Goal: Navigation & Orientation: Find specific page/section

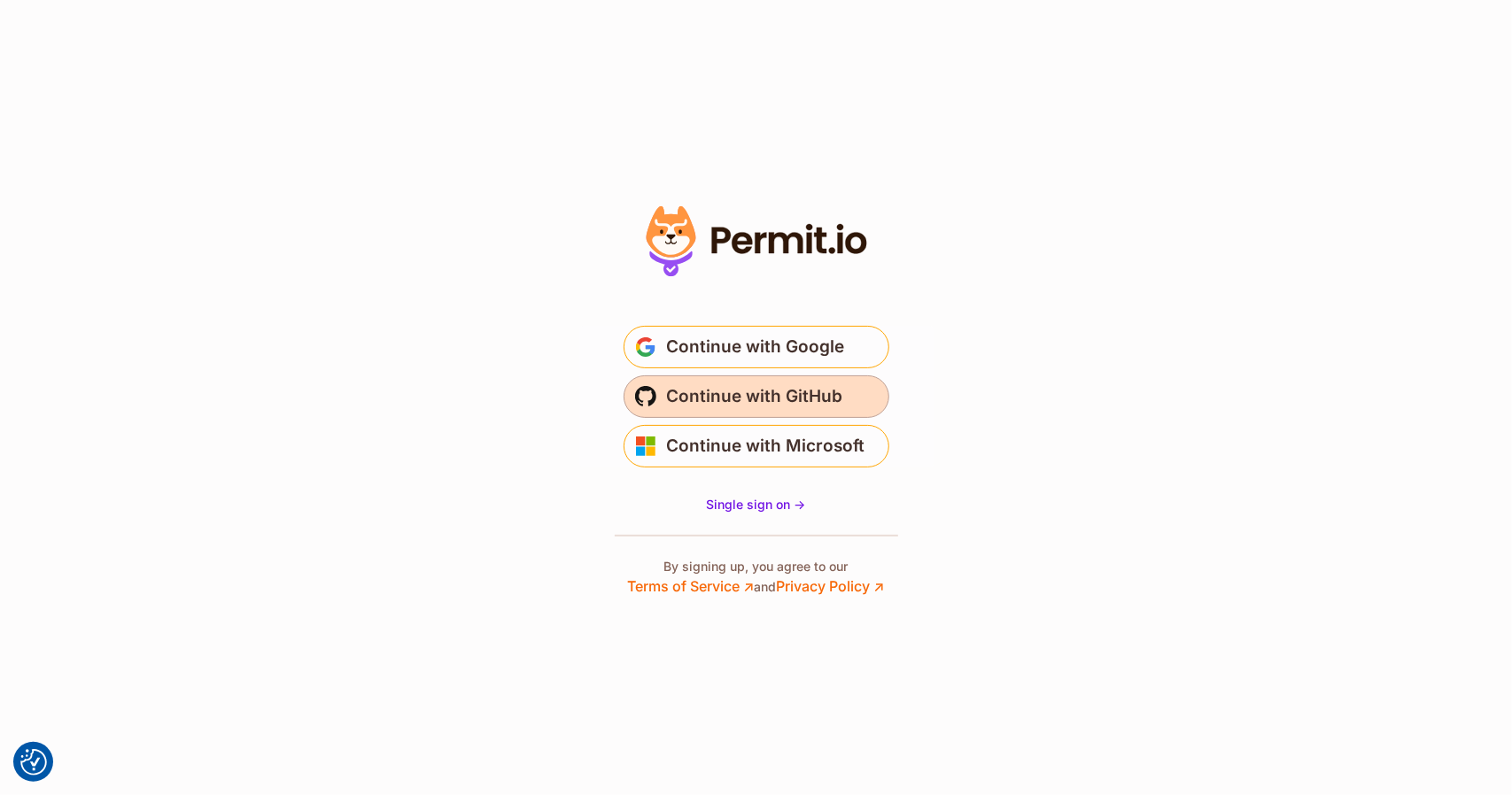
click at [847, 401] on button "Continue with GitHub" at bounding box center [756, 396] width 266 height 42
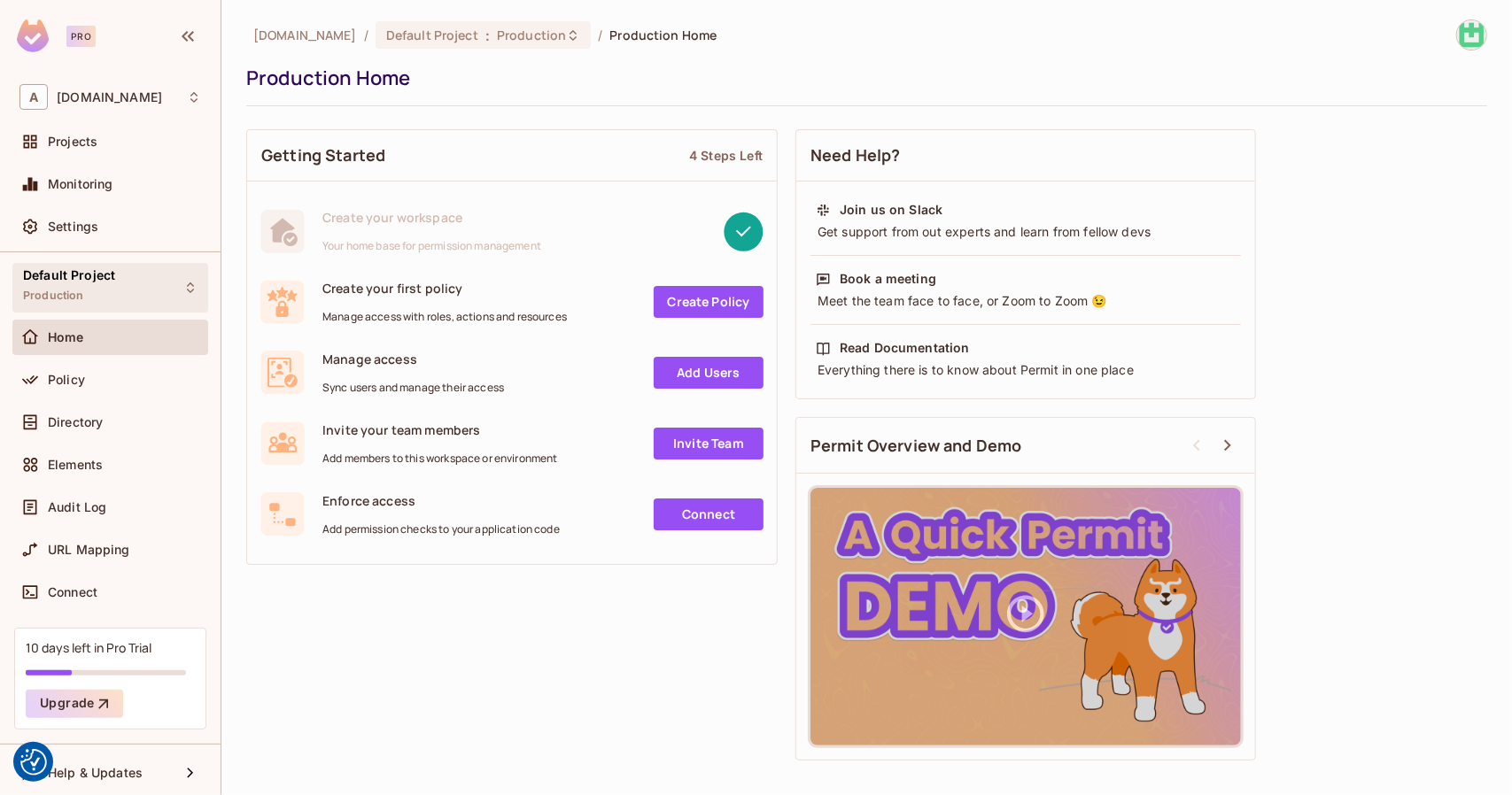
click at [69, 280] on span "Default Project" at bounding box center [69, 275] width 92 height 14
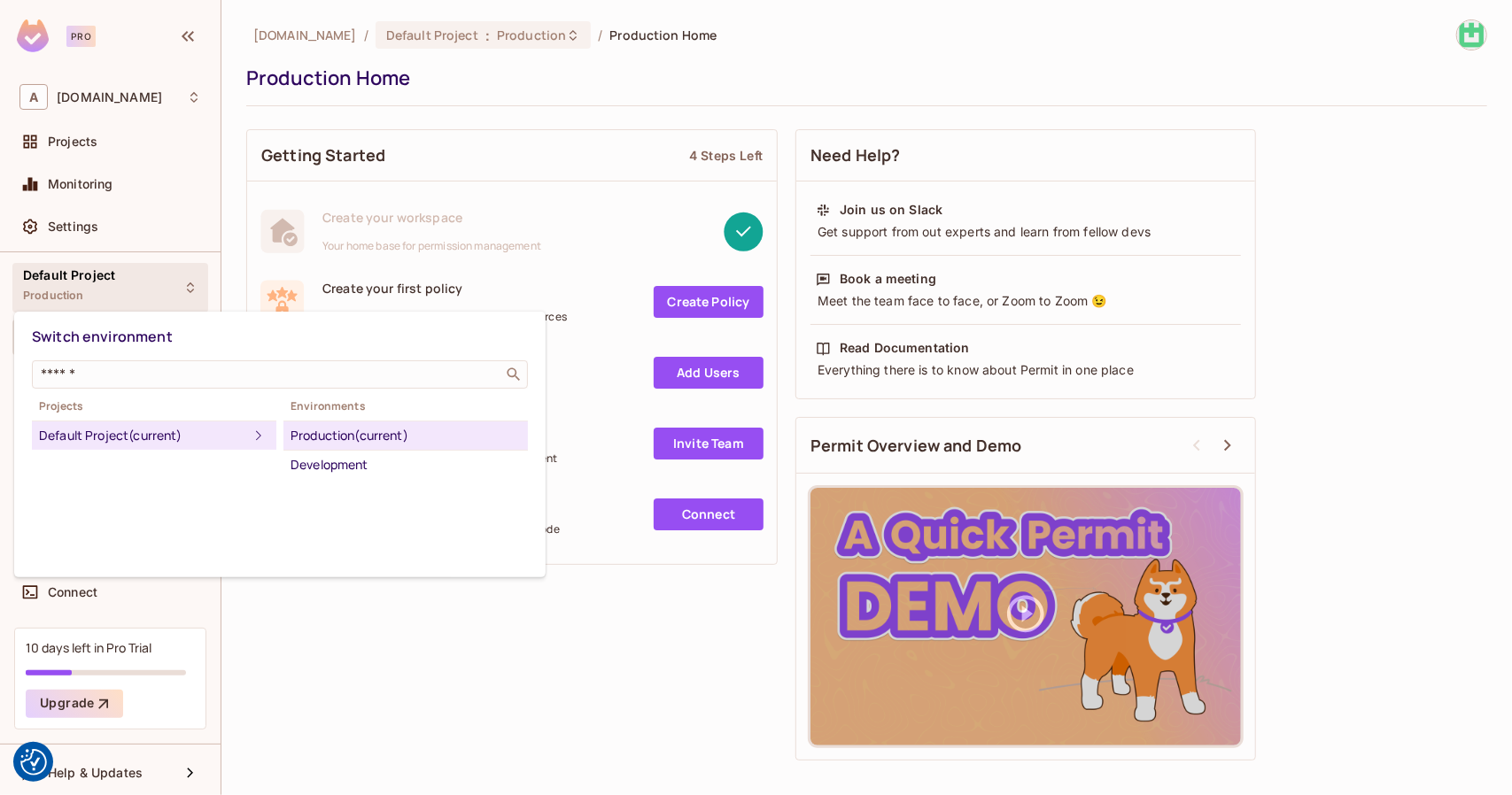
click at [69, 280] on div at bounding box center [756, 398] width 1512 height 795
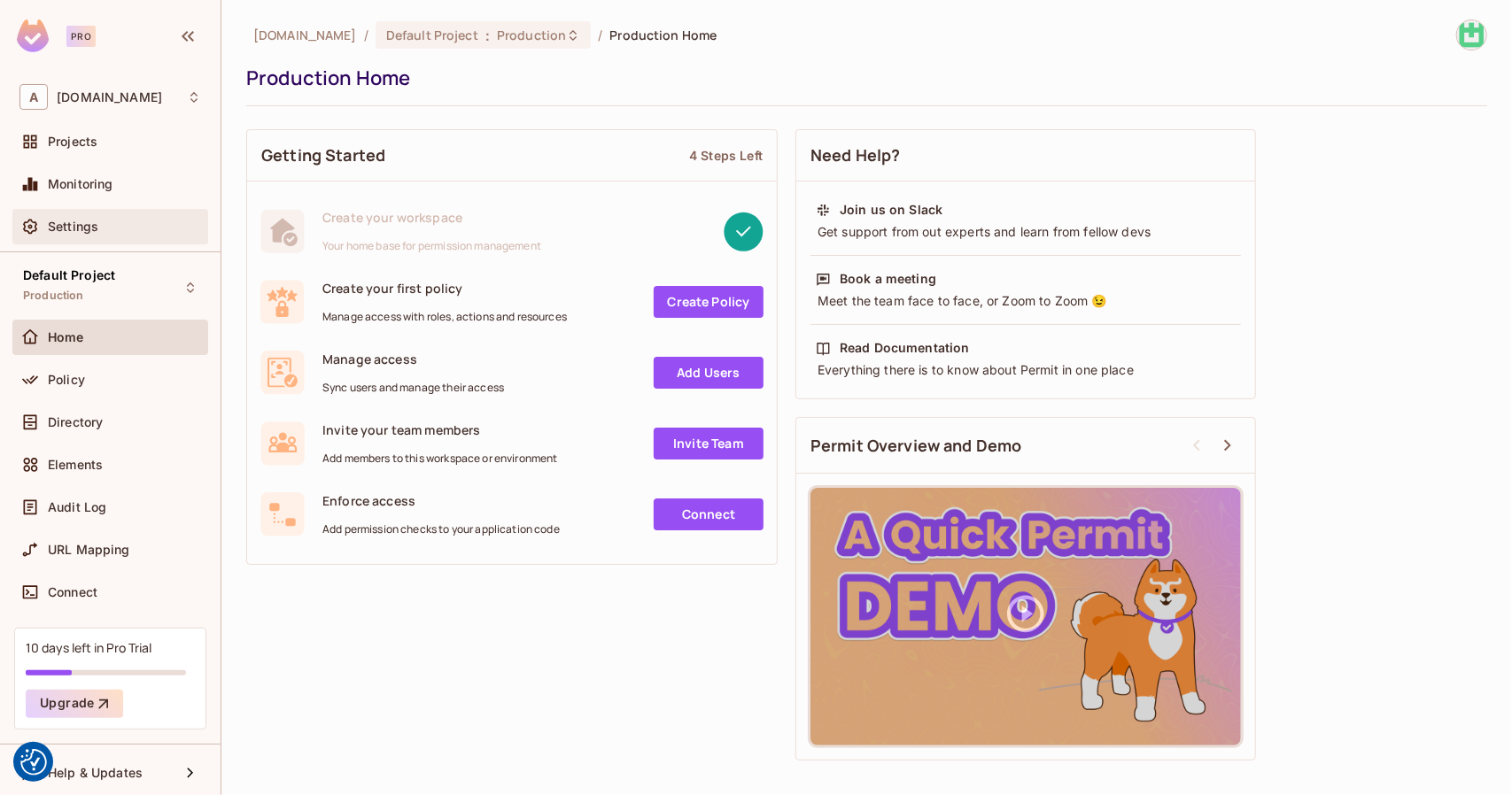
click at [88, 234] on div "Settings" at bounding box center [110, 226] width 182 height 22
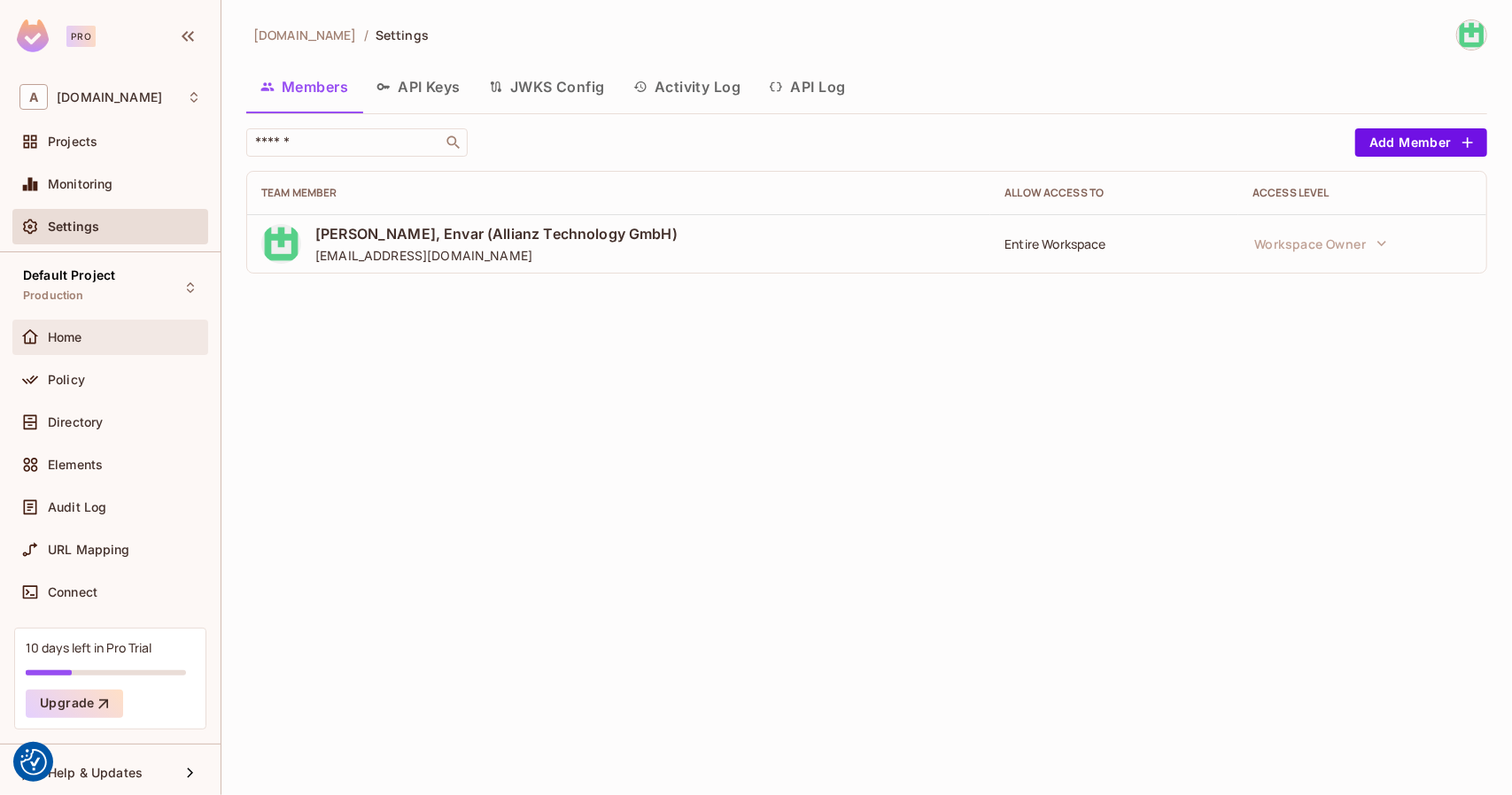
click at [90, 342] on div "Home" at bounding box center [124, 337] width 153 height 14
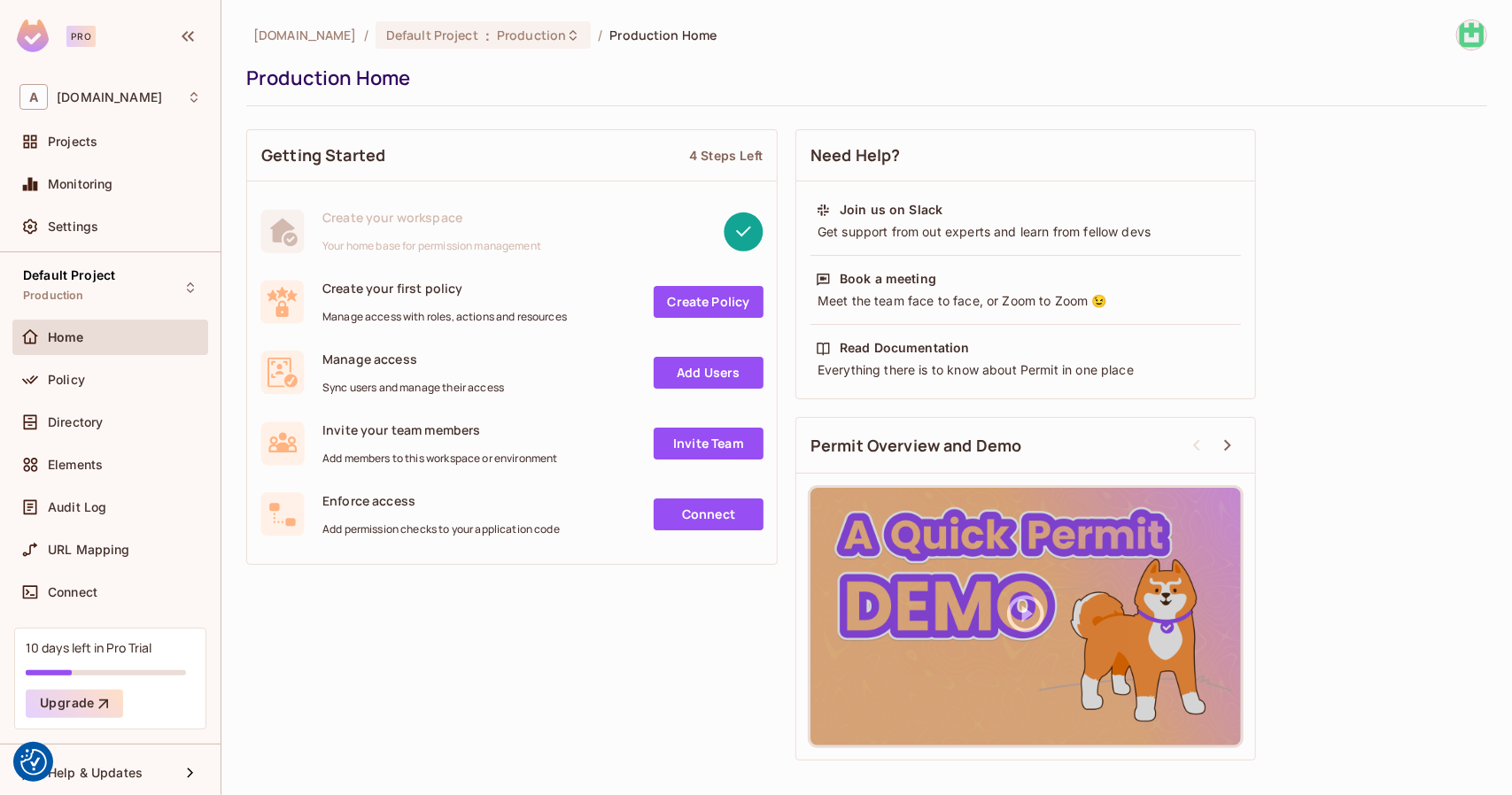
click at [117, 341] on div "Home" at bounding box center [124, 337] width 153 height 14
